Goal: Find specific page/section: Find specific page/section

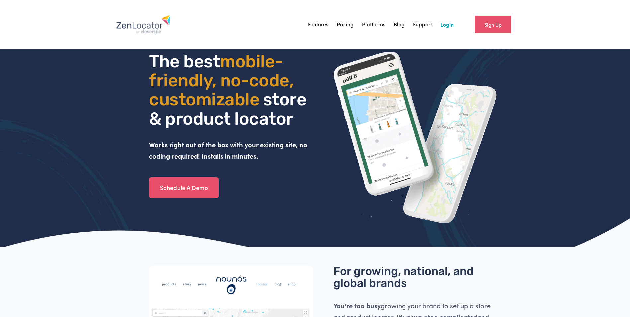
click at [453, 25] on link "Login" at bounding box center [446, 25] width 13 height 10
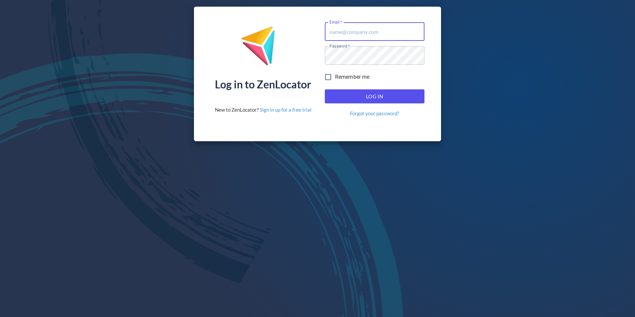
type input "[EMAIL_ADDRESS][DOMAIN_NAME]"
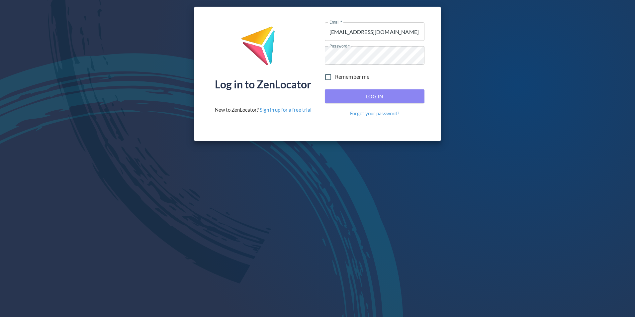
click at [370, 93] on span "Log In" at bounding box center [374, 96] width 85 height 9
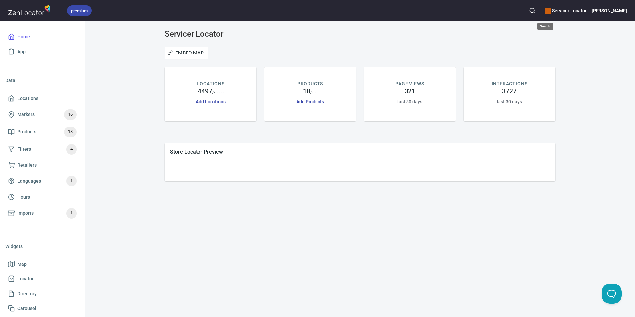
click at [539, 12] on button "button" at bounding box center [532, 10] width 15 height 15
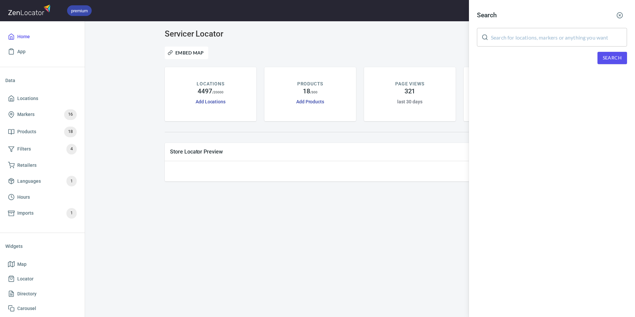
click at [555, 34] on input "text" at bounding box center [559, 37] width 136 height 19
click at [607, 54] on span "Search" at bounding box center [611, 58] width 19 height 8
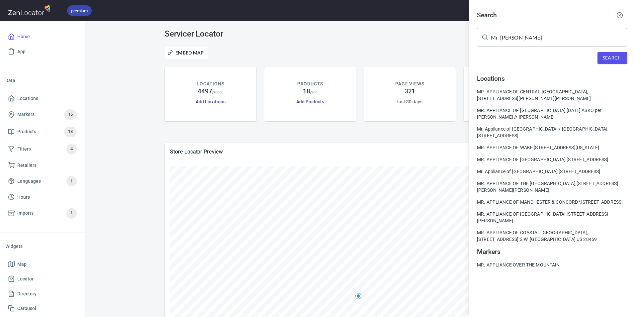
click at [534, 36] on input "Mr [PERSON_NAME]" at bounding box center [559, 37] width 136 height 19
click at [608, 60] on span "Search" at bounding box center [611, 58] width 19 height 8
click at [532, 36] on input "Mr [PERSON_NAME]" at bounding box center [559, 37] width 136 height 19
type input "Mr [PERSON_NAME][GEOGRAPHIC_DATA]"
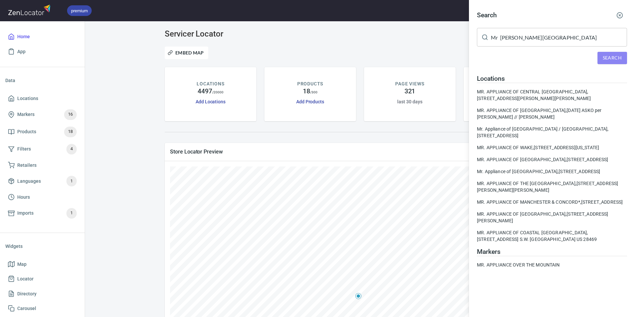
click at [607, 56] on span "Search" at bounding box center [611, 58] width 19 height 8
